Goal: Information Seeking & Learning: Find specific fact

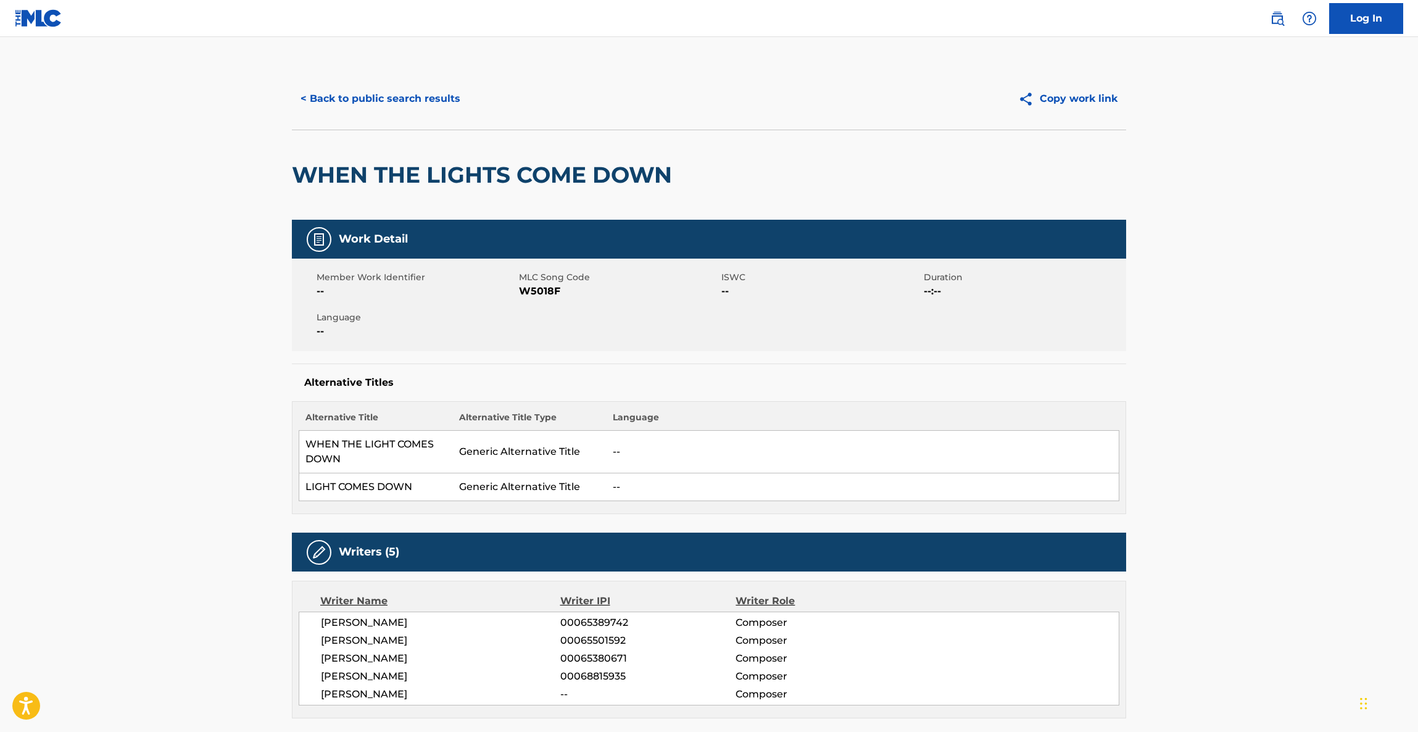
click at [365, 88] on button "< Back to public search results" at bounding box center [380, 98] width 177 height 31
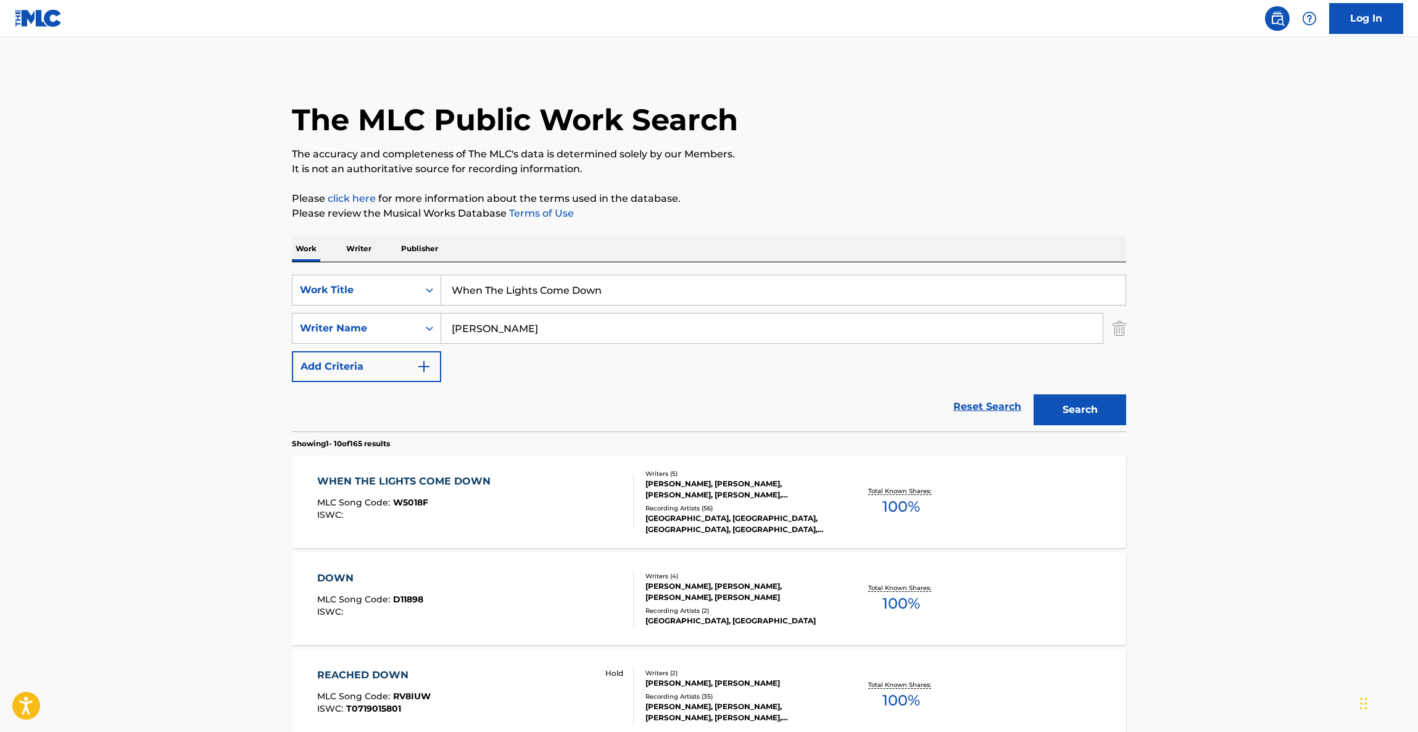
drag, startPoint x: 684, startPoint y: 313, endPoint x: 468, endPoint y: 281, distance: 217.8
click at [402, 281] on div "SearchWithCriteria3eb50675-e0d3-4ce8-99e7-75578f6ef69f Work Title When The Ligh…" at bounding box center [709, 328] width 835 height 107
click at [605, 284] on input "When The Lights Come Down" at bounding box center [783, 290] width 685 height 30
drag, startPoint x: 635, startPoint y: 288, endPoint x: 397, endPoint y: 283, distance: 238.3
click at [397, 283] on div "SearchWithCriteria3eb50675-e0d3-4ce8-99e7-75578f6ef69f Work Title When The Ligh…" at bounding box center [709, 290] width 835 height 31
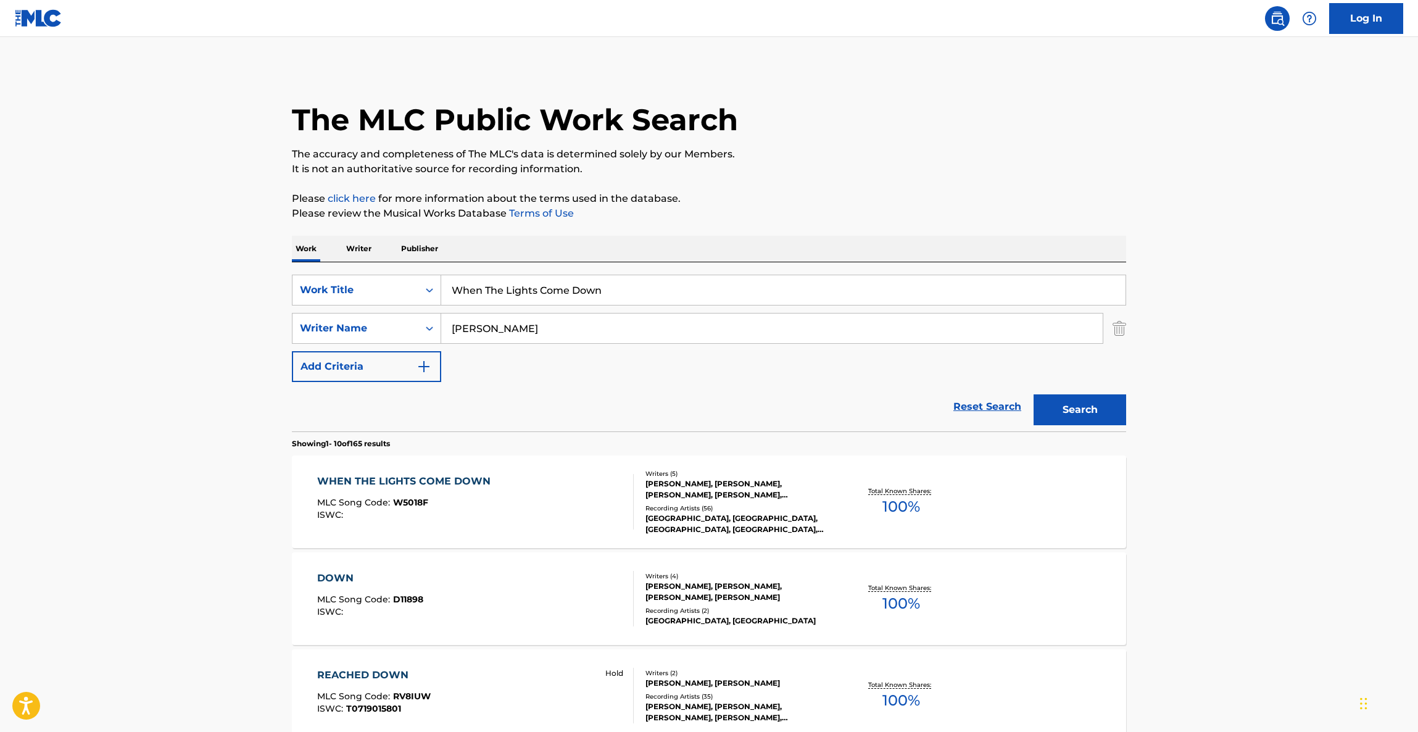
paste input "Star"
type input "Star"
click at [1094, 412] on button "Search" at bounding box center [1080, 409] width 93 height 31
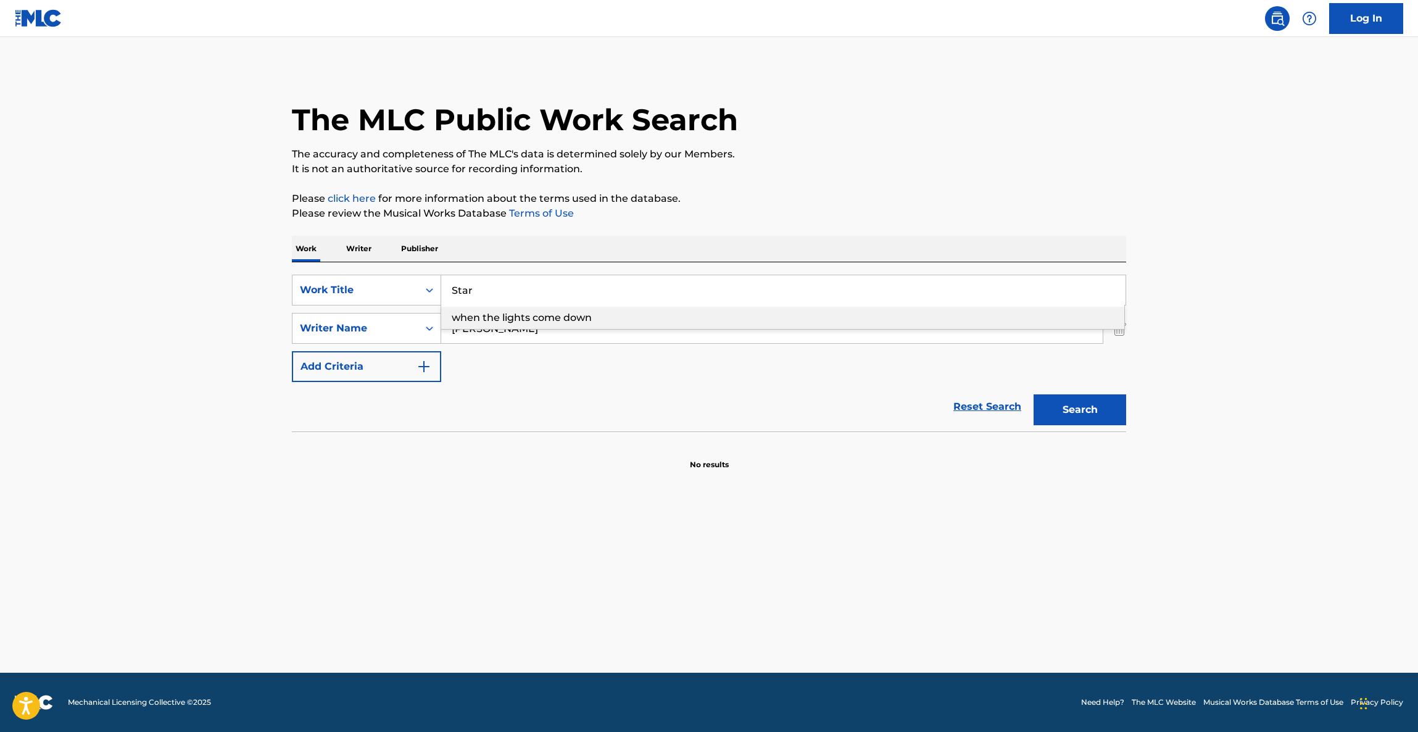
click at [550, 363] on div "SearchWithCriteria3eb50675-e0d3-4ce8-99e7-75578f6ef69f Work Title Star when the…" at bounding box center [709, 328] width 835 height 107
click at [528, 447] on section "No results" at bounding box center [709, 454] width 835 height 32
click at [513, 333] on input "[PERSON_NAME]" at bounding box center [772, 329] width 662 height 30
drag, startPoint x: 502, startPoint y: 333, endPoint x: 416, endPoint y: 320, distance: 86.8
click at [416, 320] on div "SearchWithCriteriac747c753-f034-4c75-8384-065498ff7ec5 Writer Name [PERSON_NAME]" at bounding box center [709, 328] width 835 height 31
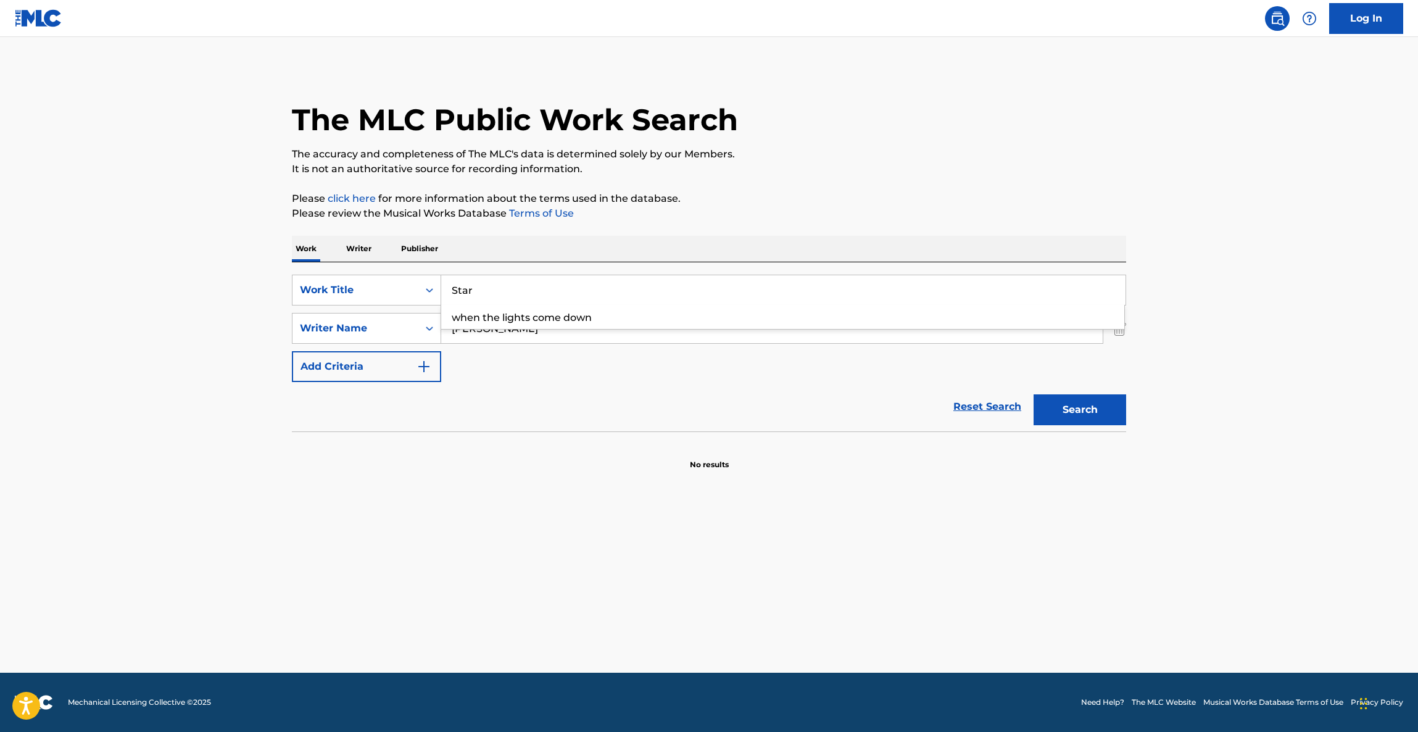
paste input "[PERSON_NAME]"
type input "[PERSON_NAME]"
click at [1072, 412] on button "Search" at bounding box center [1080, 409] width 93 height 31
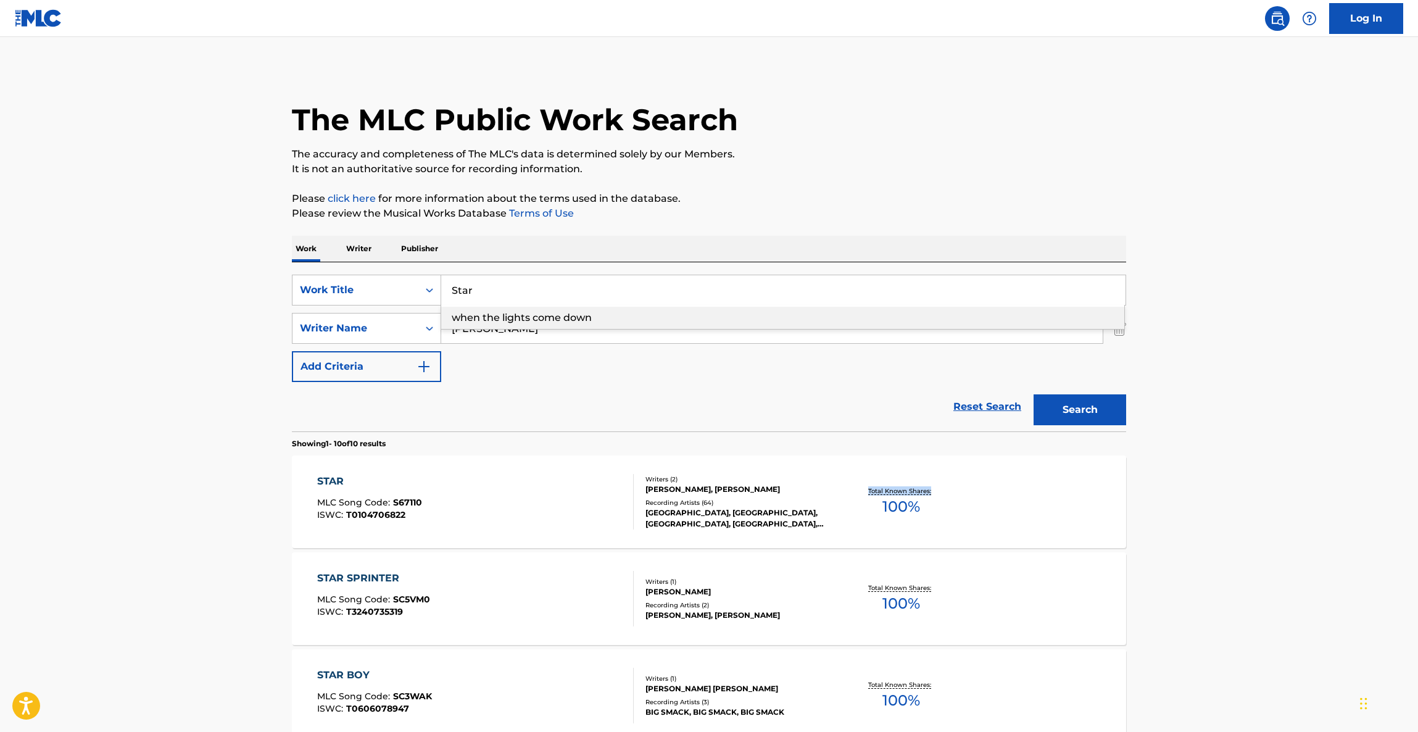
drag, startPoint x: 1299, startPoint y: 454, endPoint x: 1299, endPoint y: 460, distance: 6.2
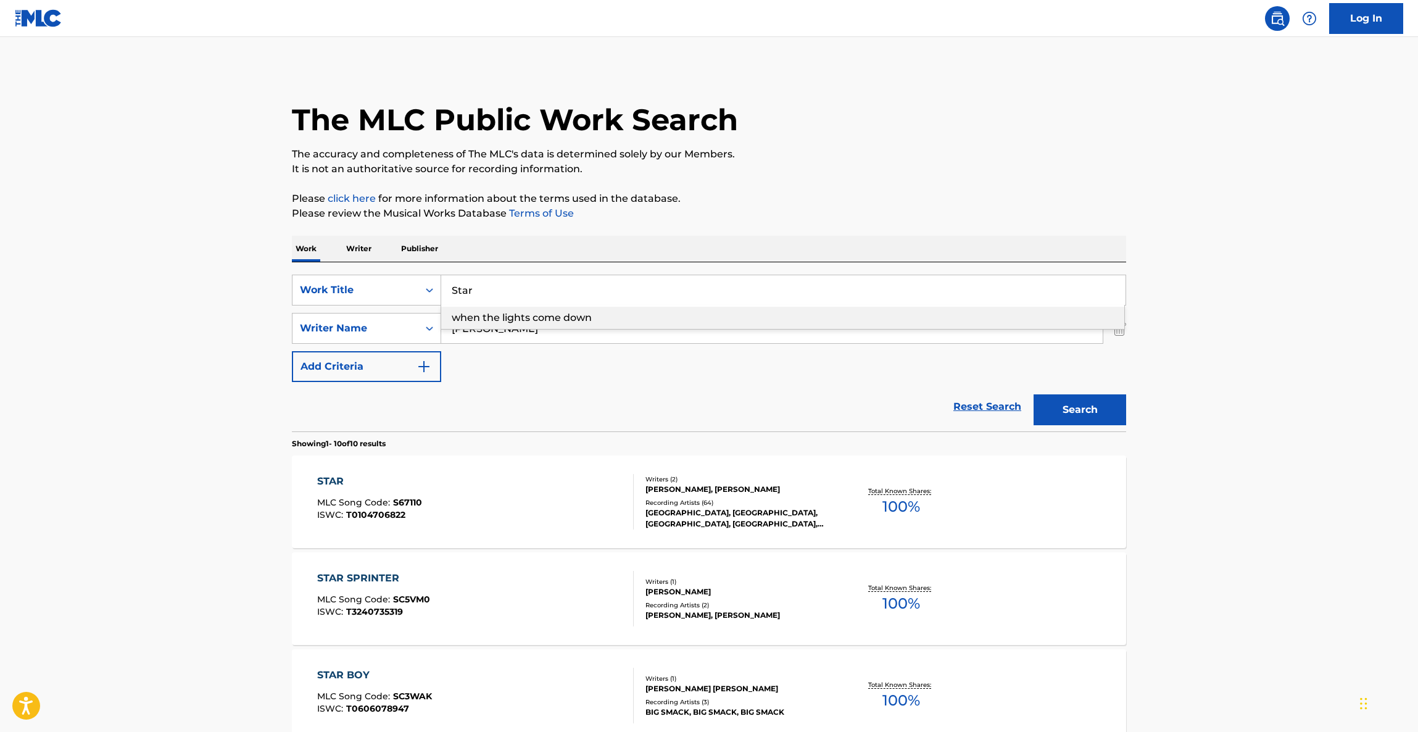
drag, startPoint x: 1228, startPoint y: 439, endPoint x: 1239, endPoint y: 446, distance: 13.6
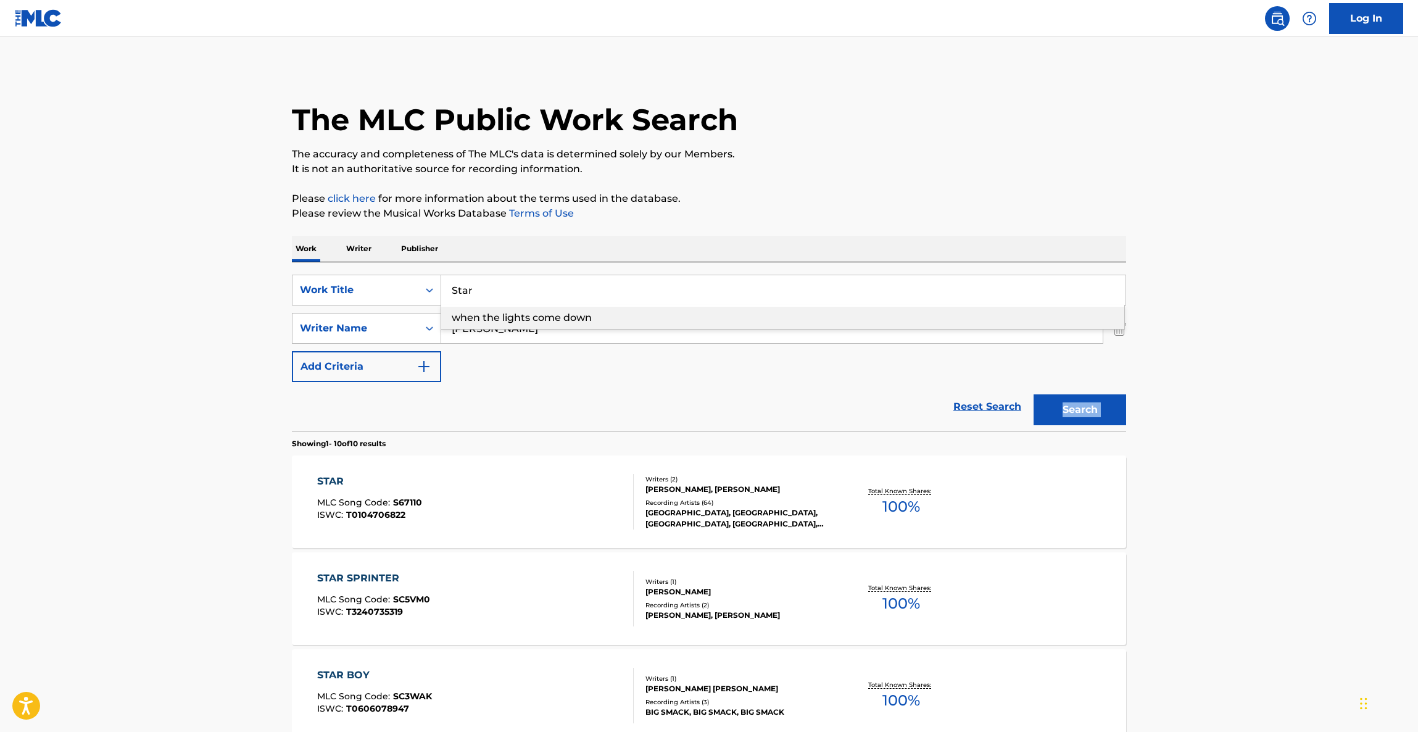
drag, startPoint x: 1252, startPoint y: 417, endPoint x: 1257, endPoint y: 401, distance: 16.0
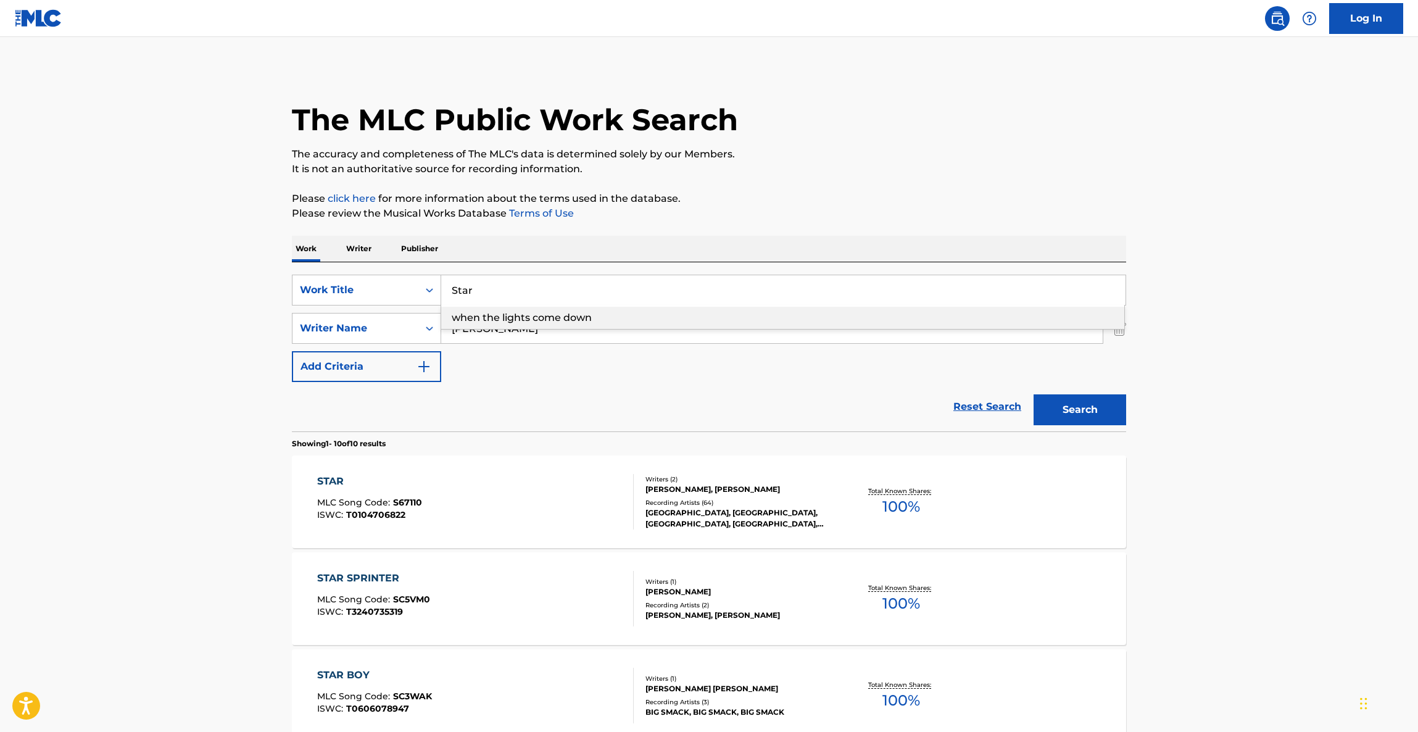
drag, startPoint x: 1257, startPoint y: 401, endPoint x: 1249, endPoint y: 410, distance: 11.8
drag, startPoint x: 1249, startPoint y: 410, endPoint x: 1246, endPoint y: 399, distance: 10.9
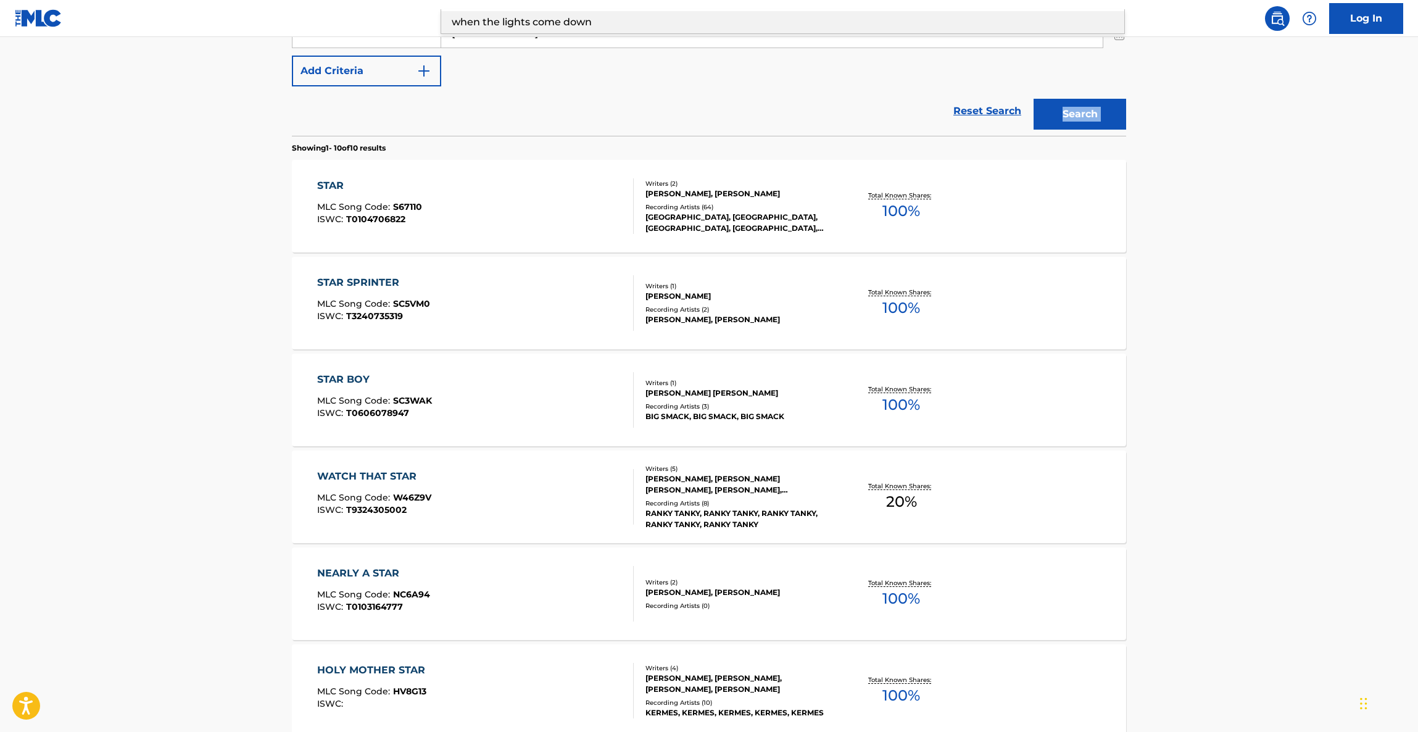
scroll to position [370, 0]
